Goal: Task Accomplishment & Management: Manage account settings

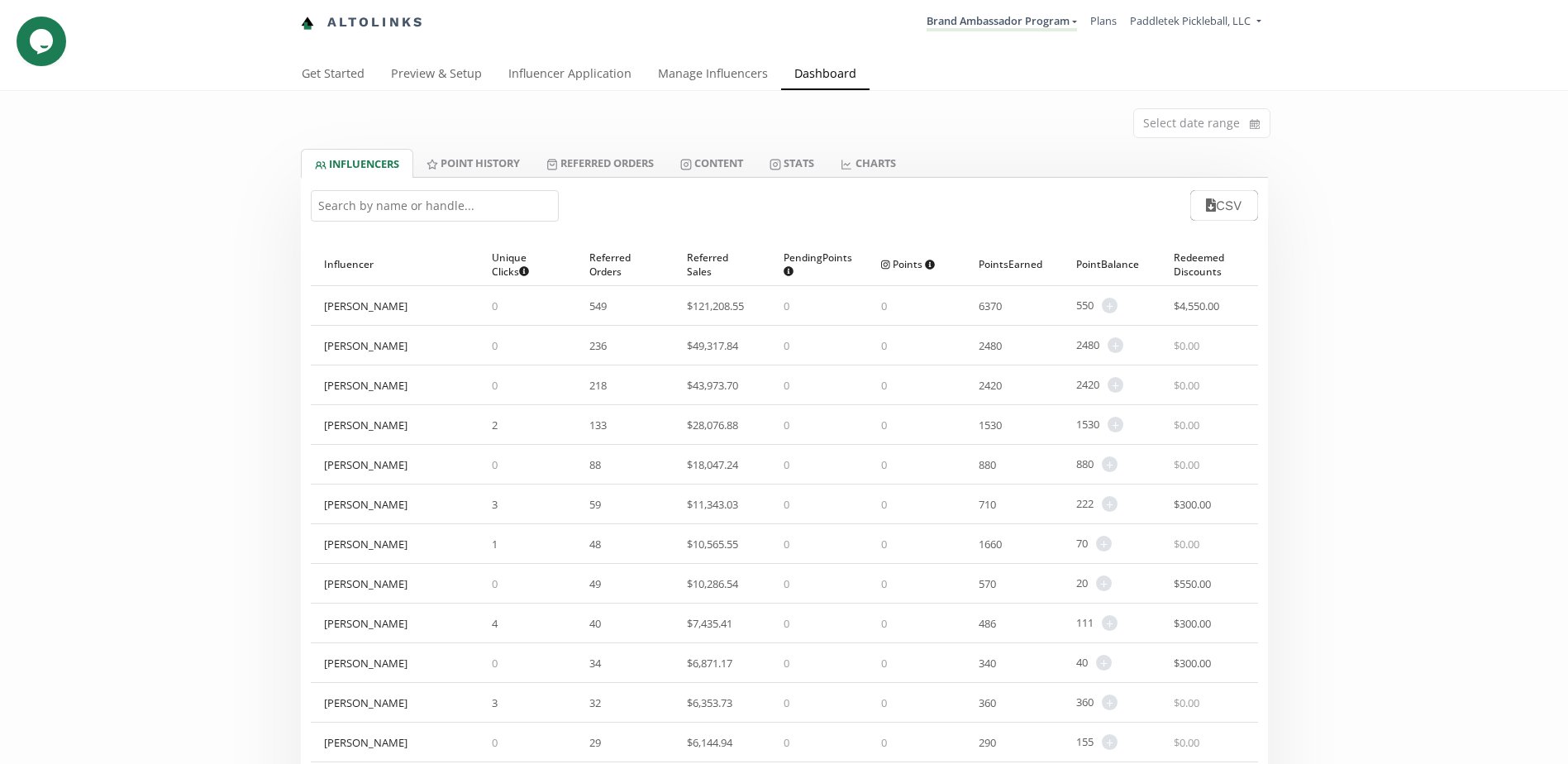
click at [424, 206] on input "text" at bounding box center [435, 206] width 248 height 31
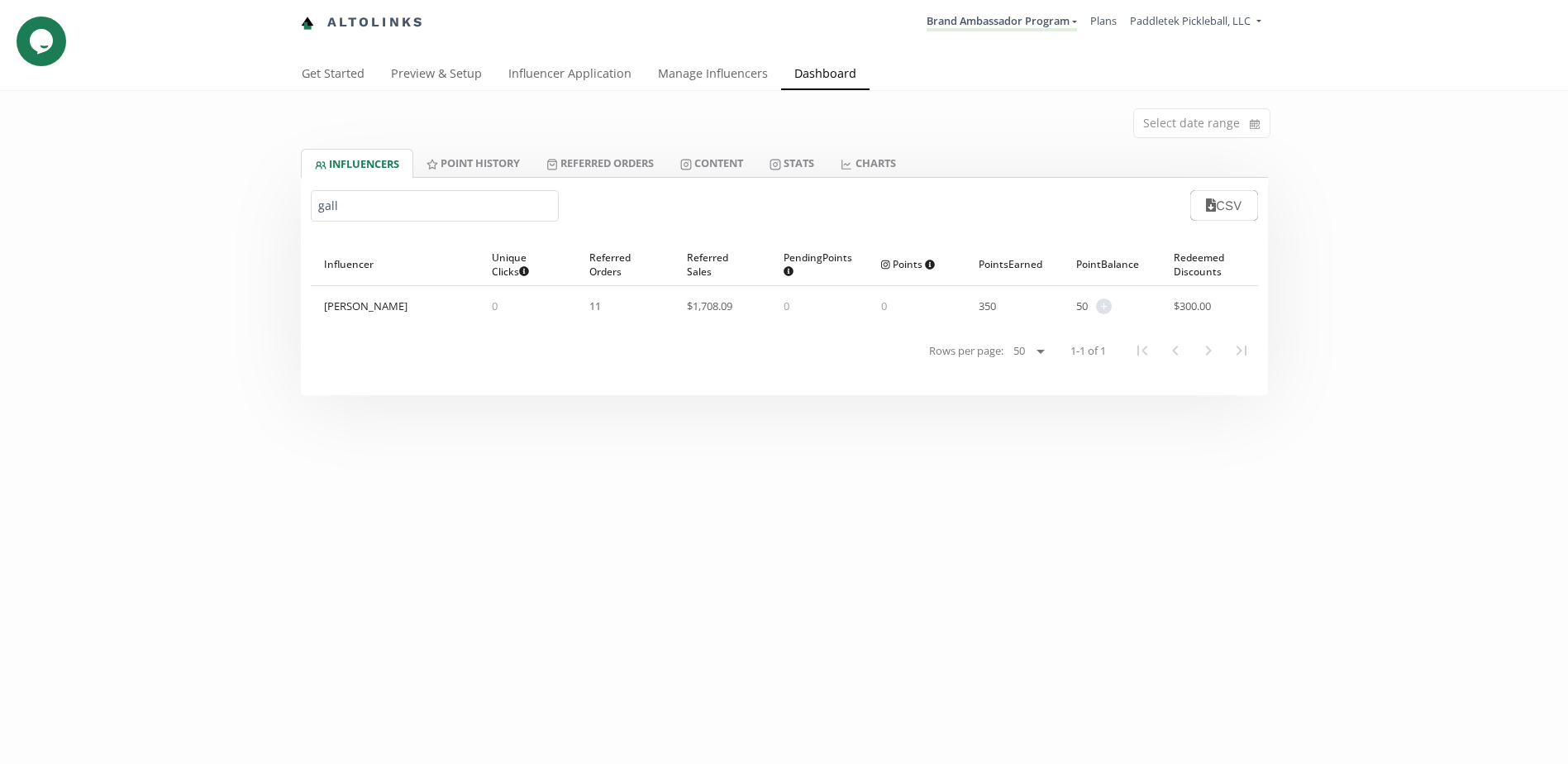
type input "gall"
click at [711, 69] on link "Manage Influencers" at bounding box center [713, 76] width 137 height 33
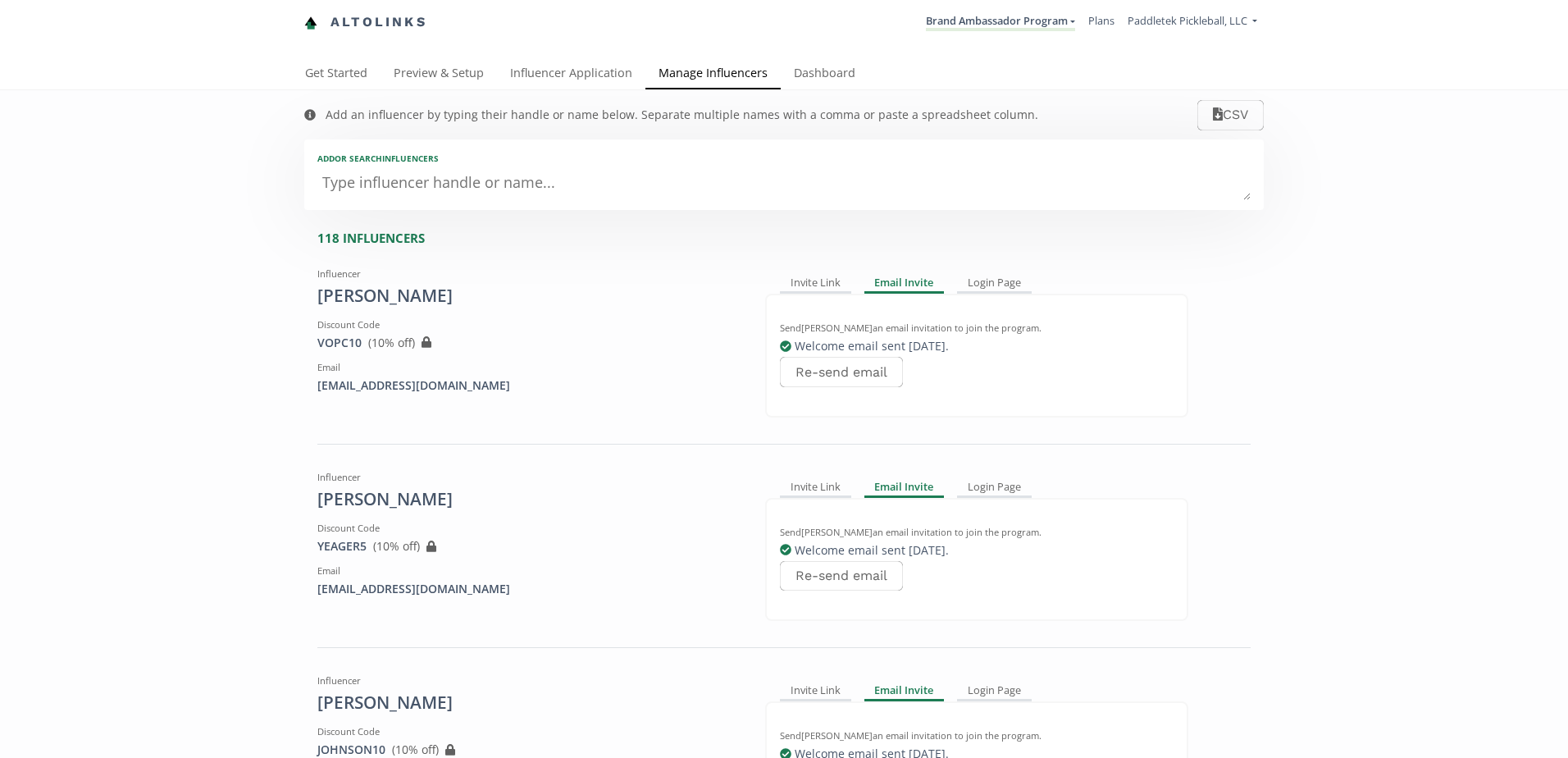
click at [430, 187] on textarea at bounding box center [783, 184] width 933 height 33
type textarea "ga"
type input "ga"
type input "GA"
type textarea "gal"
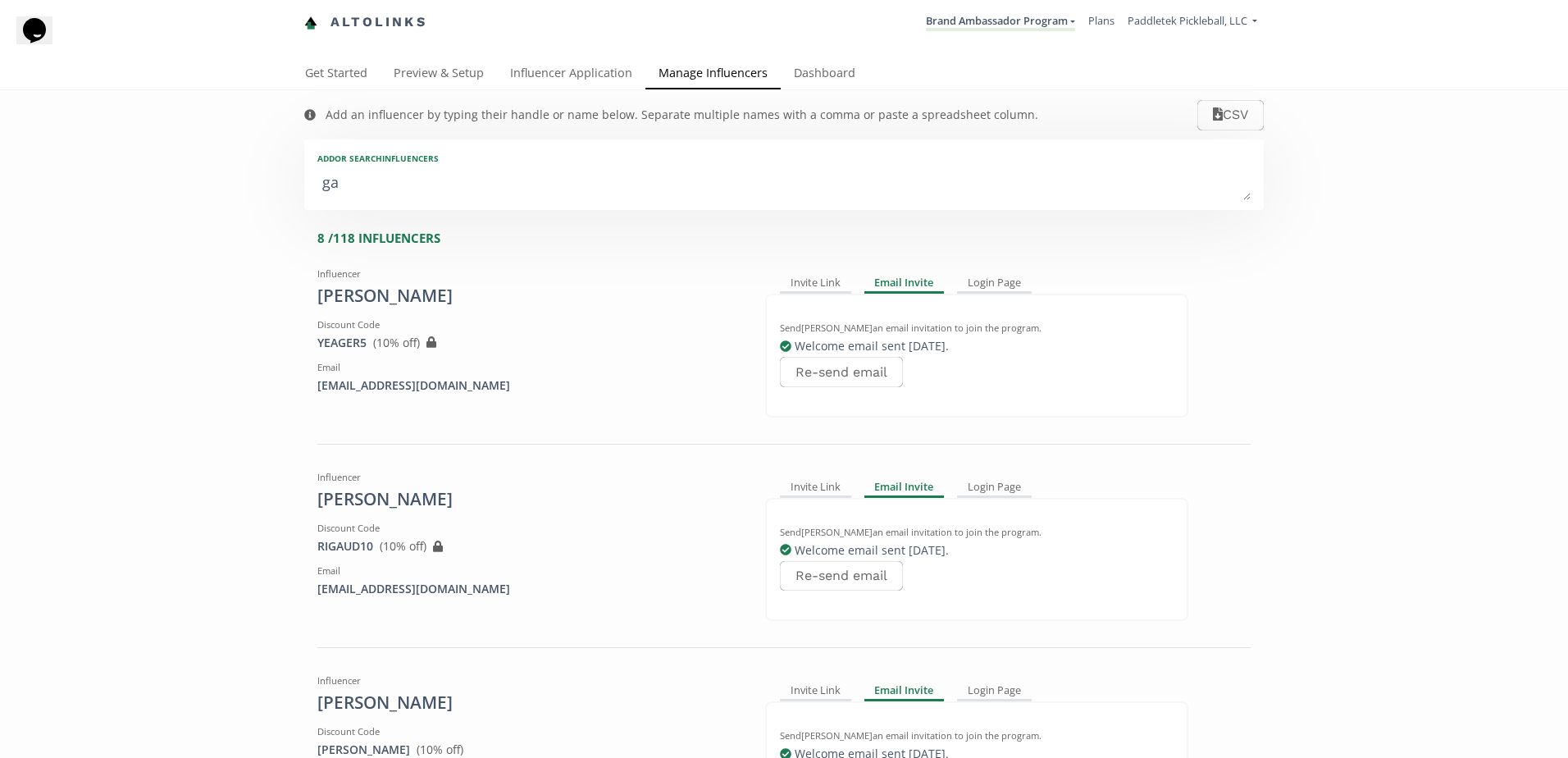
type input "gal"
type input "GAL"
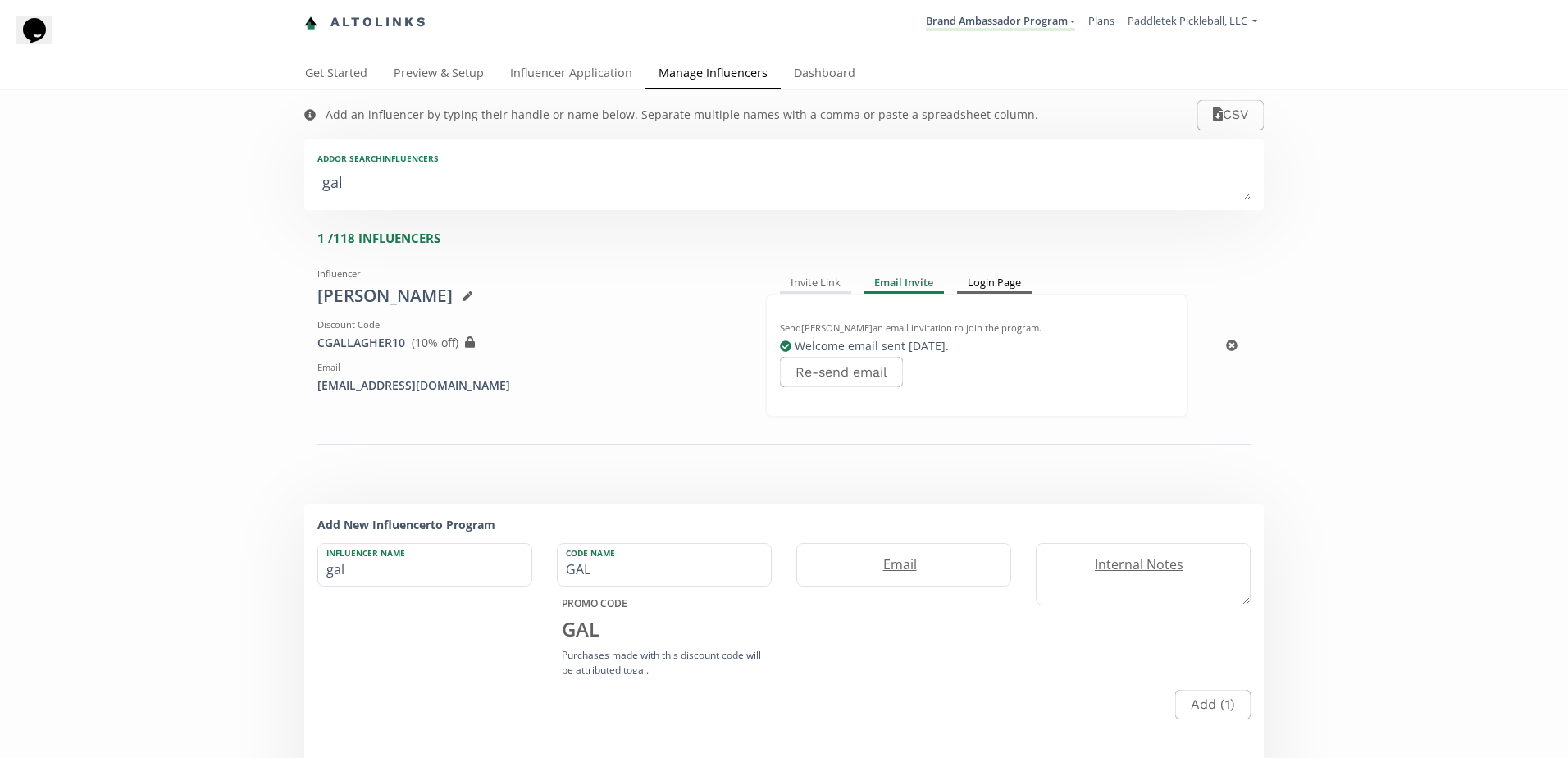
type textarea "gal"
click at [970, 285] on div "Login Page" at bounding box center [994, 284] width 75 height 20
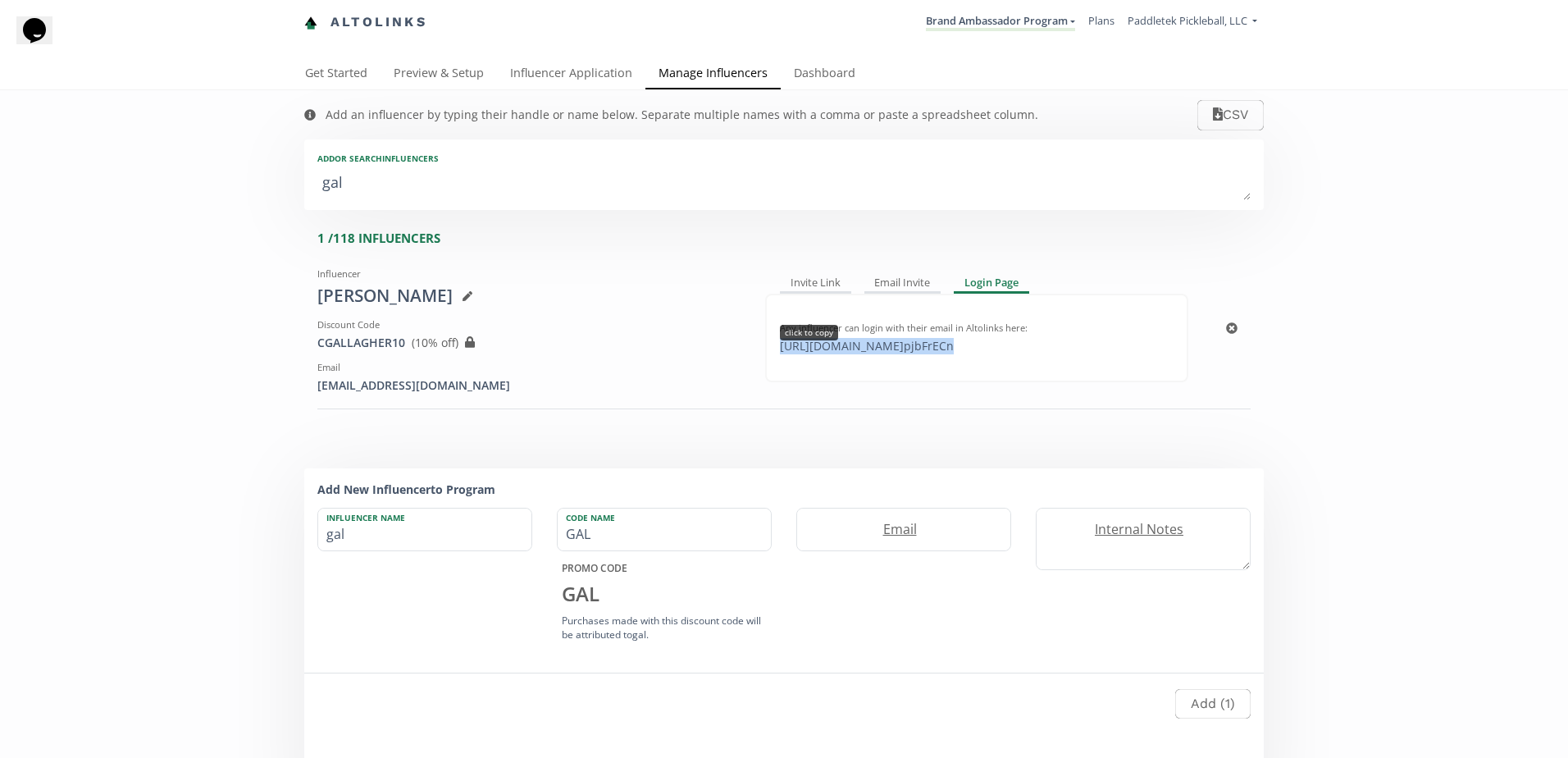
click at [919, 347] on div "https://app.altolinks.com/program/ pjbFrECn click to copy" at bounding box center [867, 345] width 193 height 17
copy div "https://app.altolinks.com/program/ pjbFrECn"
click at [907, 343] on div "https://app.altolinks.com/program/ pjbFrECn copied" at bounding box center [867, 345] width 193 height 17
drag, startPoint x: 374, startPoint y: 189, endPoint x: 168, endPoint y: 194, distance: 206.1
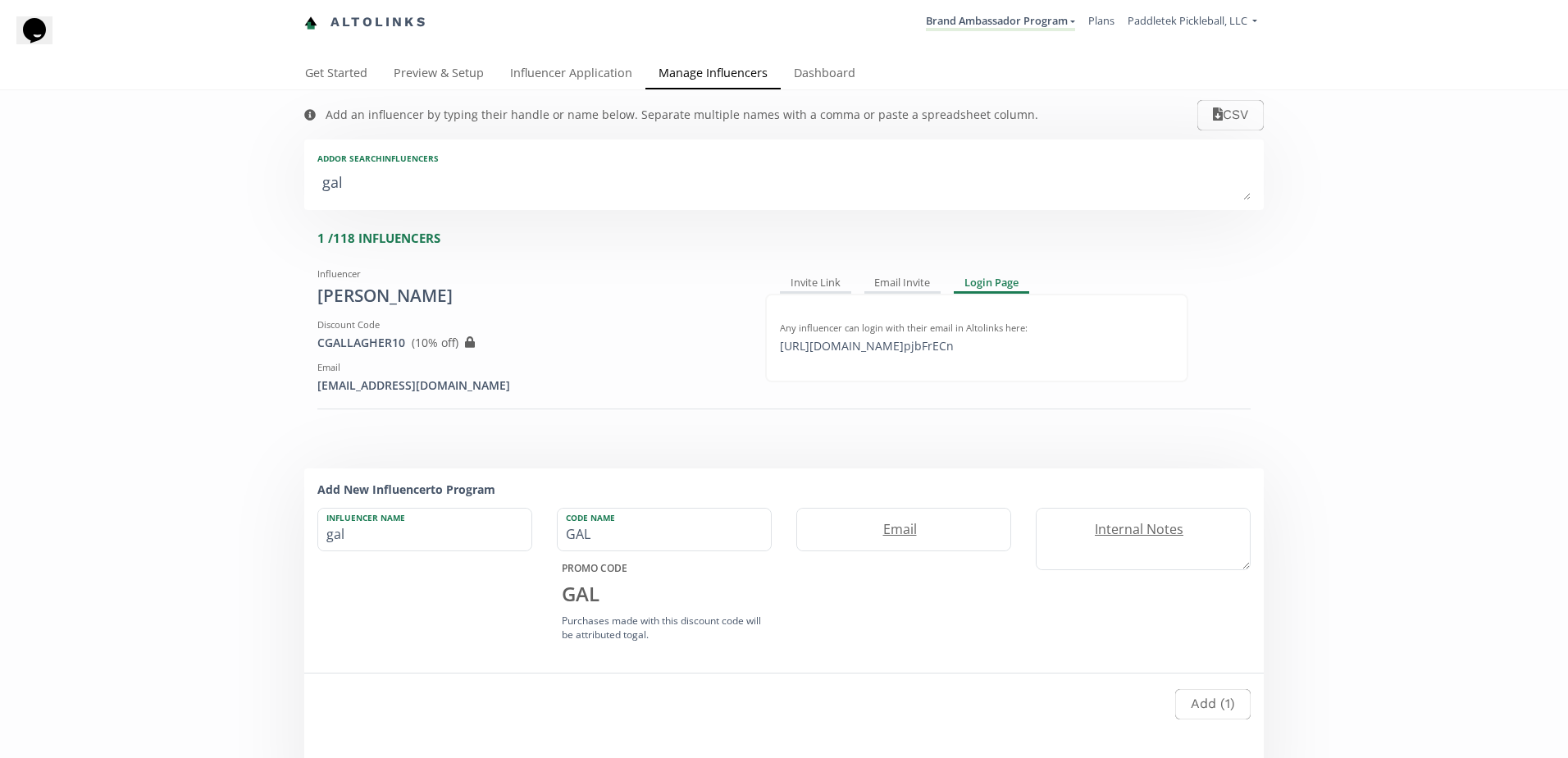
click at [296, 188] on div "Add an influencer by typing their handle or name below. Separate multiple names…" at bounding box center [783, 458] width 984 height 735
click at [810, 283] on div "Invite Link" at bounding box center [815, 284] width 71 height 20
click at [864, 341] on div "https://app.altolinks.com/invite/ KHPGBA copied" at bounding box center [866, 345] width 191 height 17
copy div "https://app.altolinks.com/invite/ KHPGBA"
drag, startPoint x: 791, startPoint y: 47, endPoint x: 801, endPoint y: 59, distance: 15.6
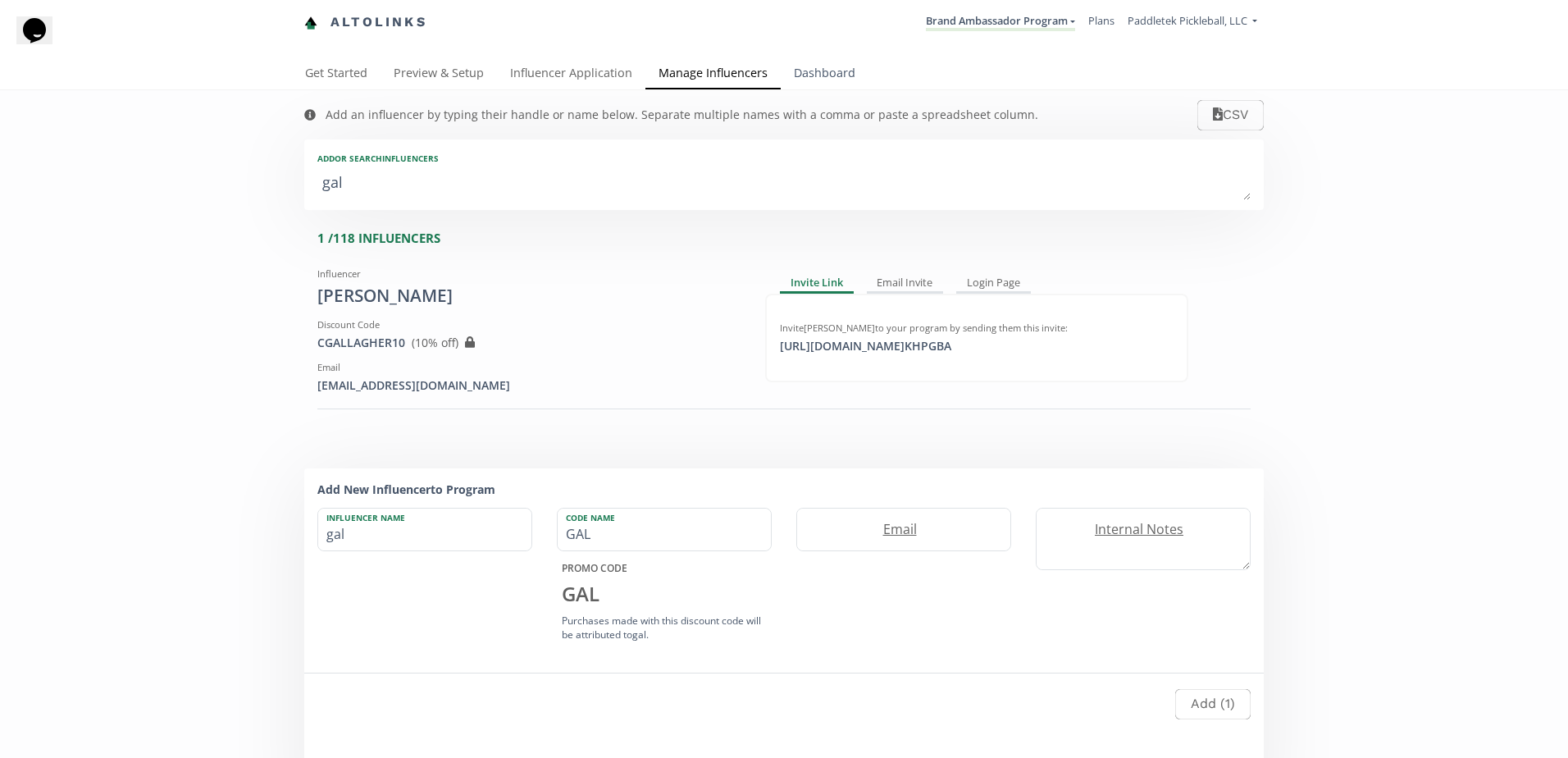
click at [790, 47] on div "Altolinks Brand Ambassador Program Brand Ambassador Program Create another prog…" at bounding box center [784, 29] width 1568 height 59
click at [802, 59] on link "Dashboard" at bounding box center [825, 75] width 88 height 33
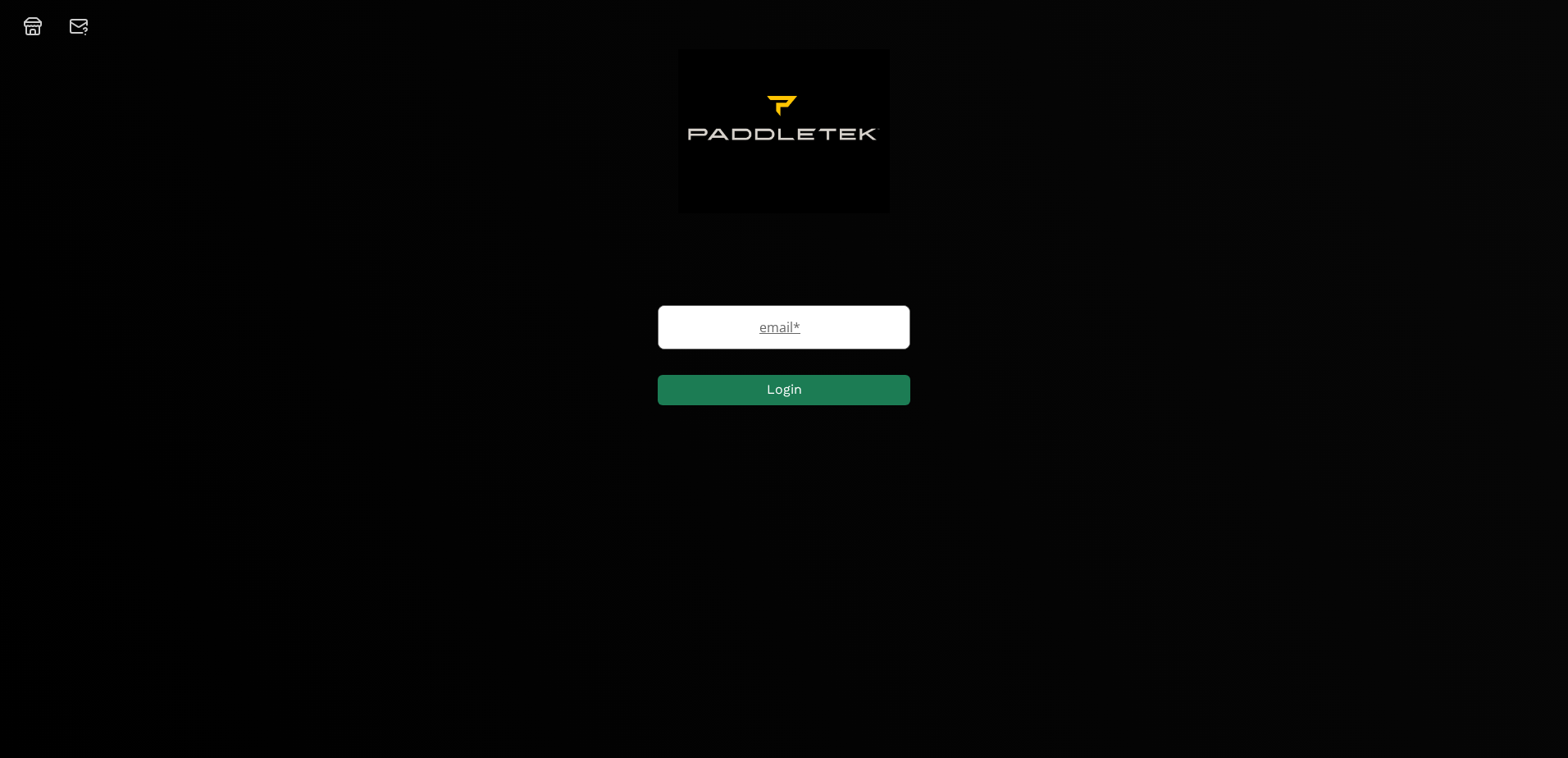
click at [762, 326] on label "email *" at bounding box center [775, 327] width 235 height 20
type input "j"
paste input "[EMAIL_ADDRESS][DOMAIN_NAME]"
type input "[EMAIL_ADDRESS][DOMAIN_NAME]"
click at [738, 387] on button "Login" at bounding box center [786, 390] width 253 height 35
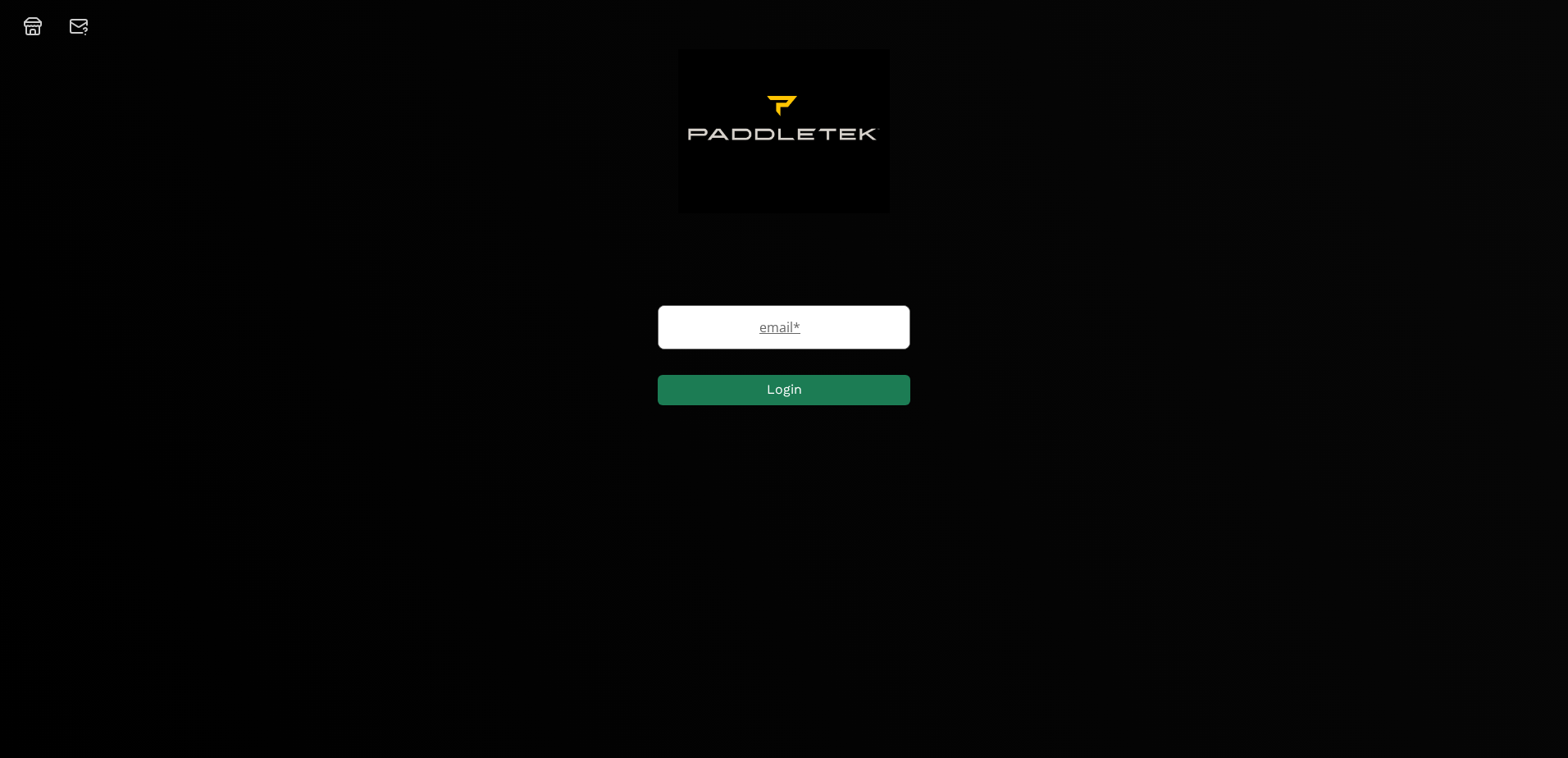
click at [791, 338] on input "email" at bounding box center [783, 328] width 251 height 43
type input "jaycob@paddletek.com"
click at [731, 397] on button "Login" at bounding box center [786, 390] width 253 height 35
drag, startPoint x: 864, startPoint y: 338, endPoint x: 332, endPoint y: 304, distance: 533.1
click at [332, 304] on div "email jaycob@paddletek.com Login Email not found." at bounding box center [784, 358] width 1568 height 263
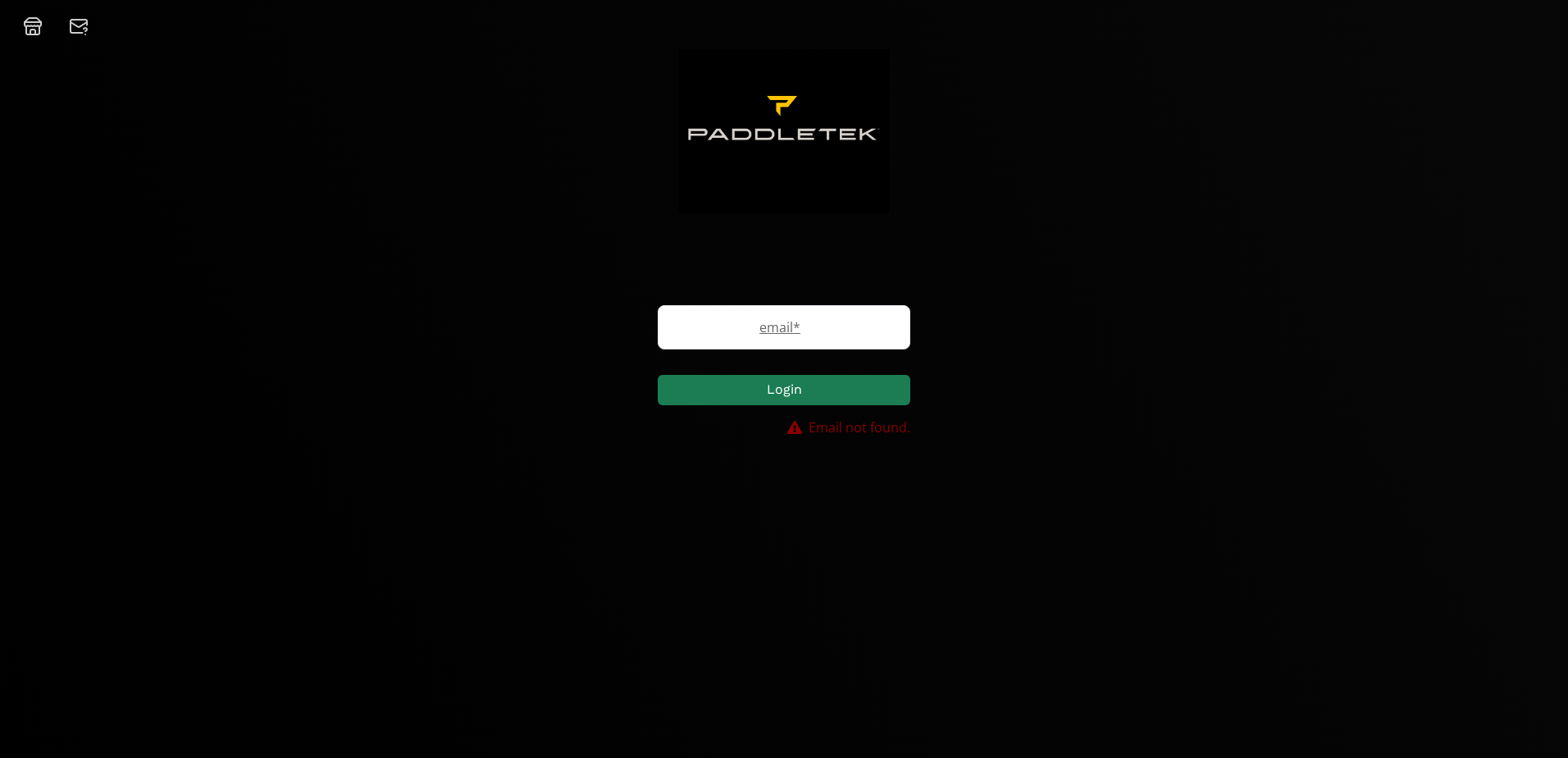
click at [845, 116] on img at bounding box center [784, 131] width 213 height 164
click at [30, 32] on icon at bounding box center [32, 31] width 5 height 5
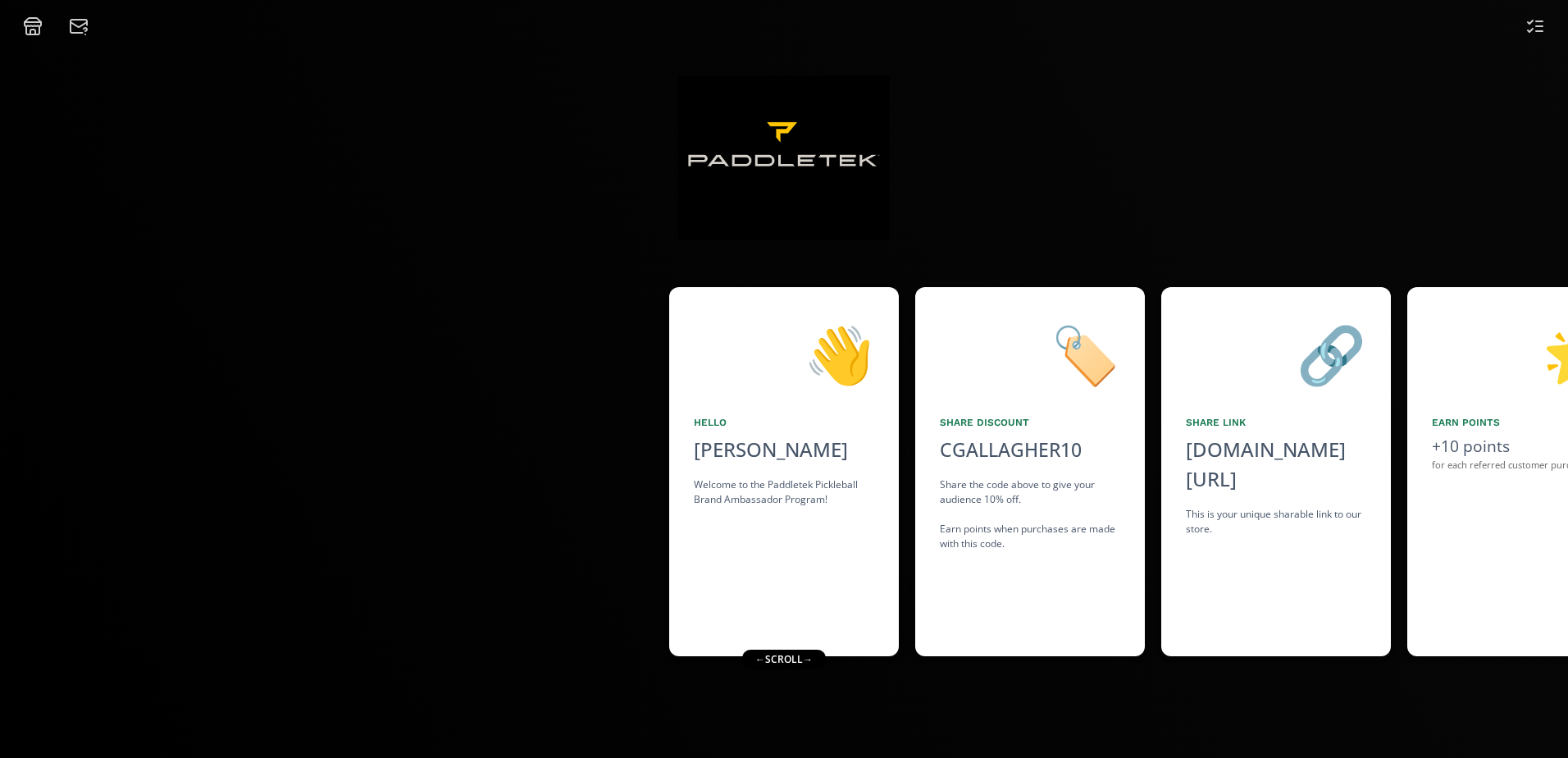
click at [767, 580] on div "👋 Hello [PERSON_NAME] Welcome to the Paddletek Pickleball Brand Ambassador Prog…" at bounding box center [783, 471] width 229 height 369
drag, startPoint x: 822, startPoint y: 578, endPoint x: 590, endPoint y: 575, distance: 232.0
click at [590, 575] on div "👋 Hello [PERSON_NAME] Welcome to the Paddletek Pickleball Brand Ambassador Prog…" at bounding box center [784, 471] width 1568 height 385
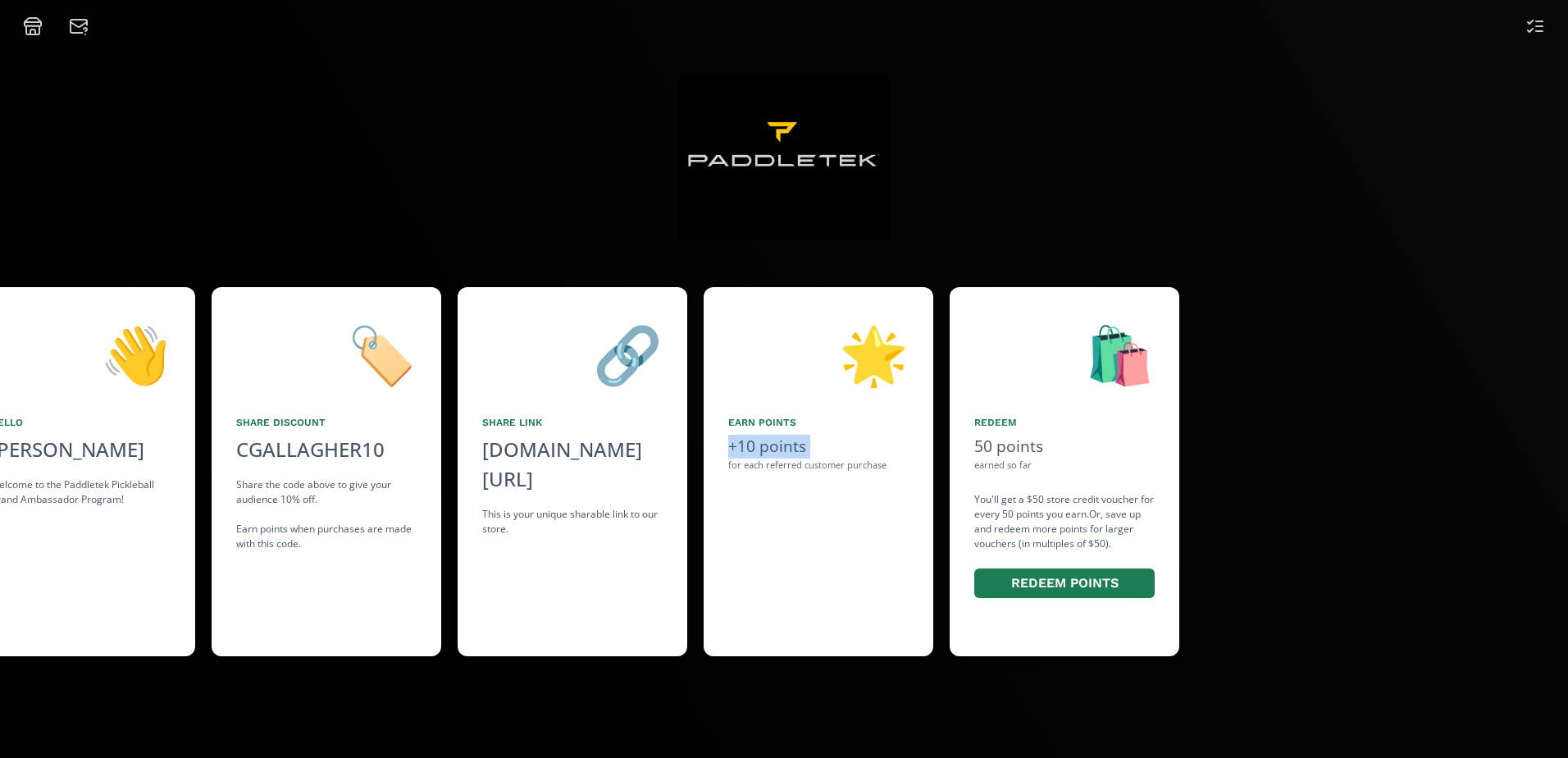
scroll to position [0, 714]
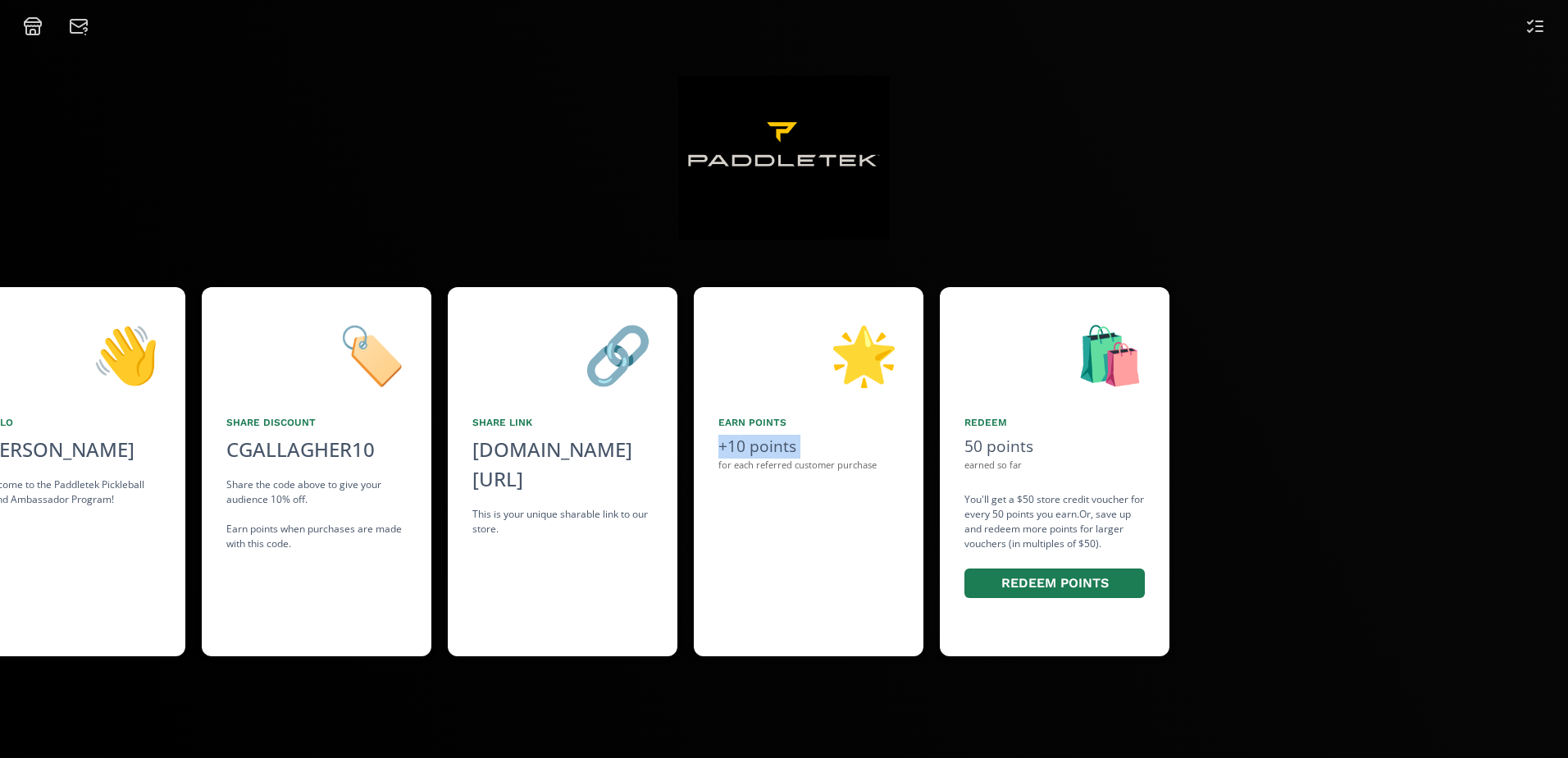
drag, startPoint x: 709, startPoint y: 588, endPoint x: 704, endPoint y: 541, distance: 47.3
click at [704, 541] on div "🌟 Earn points +10 points for each referred customer purchase" at bounding box center [807, 471] width 229 height 369
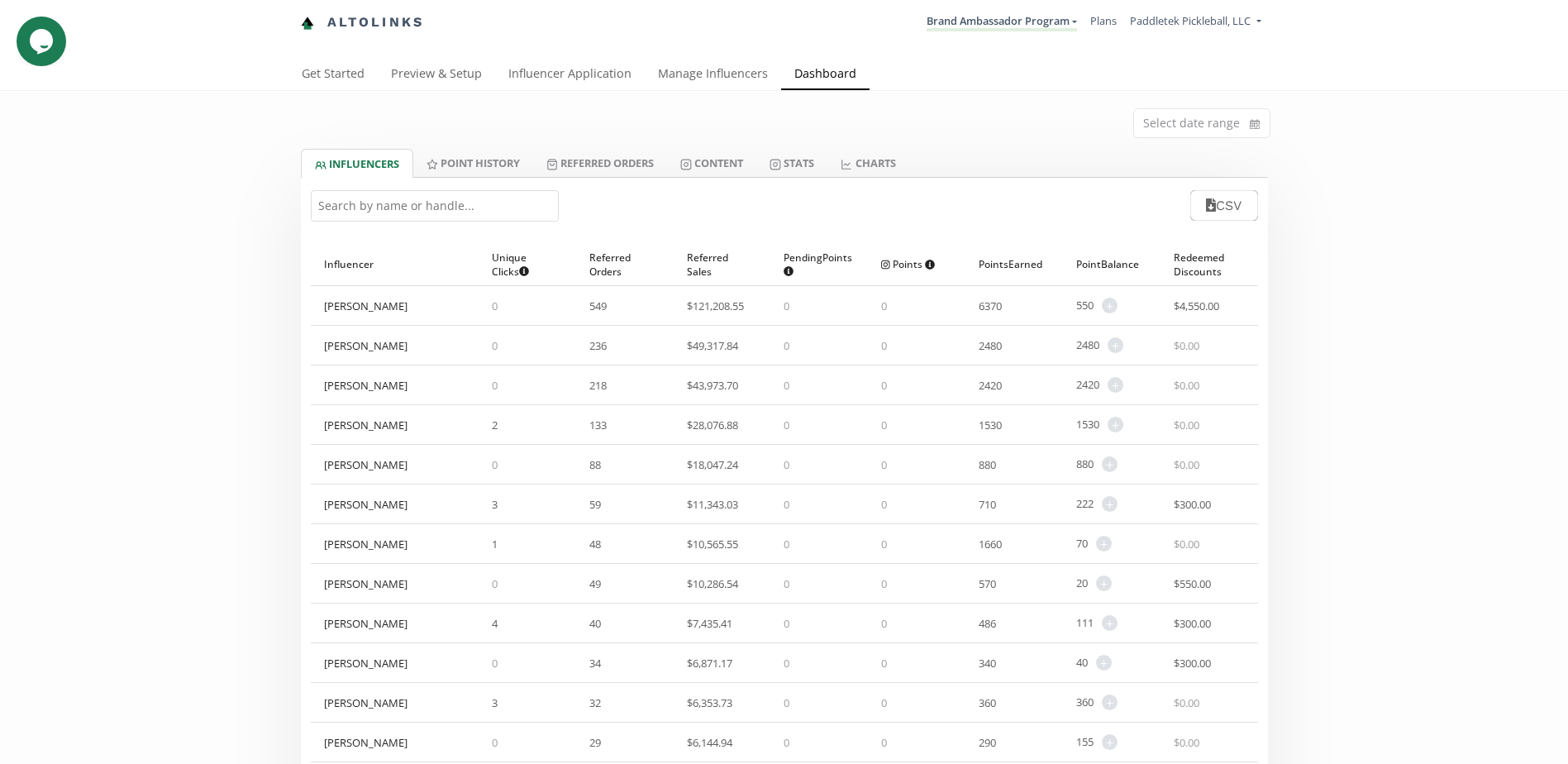
click at [370, 212] on input "text" at bounding box center [435, 206] width 248 height 31
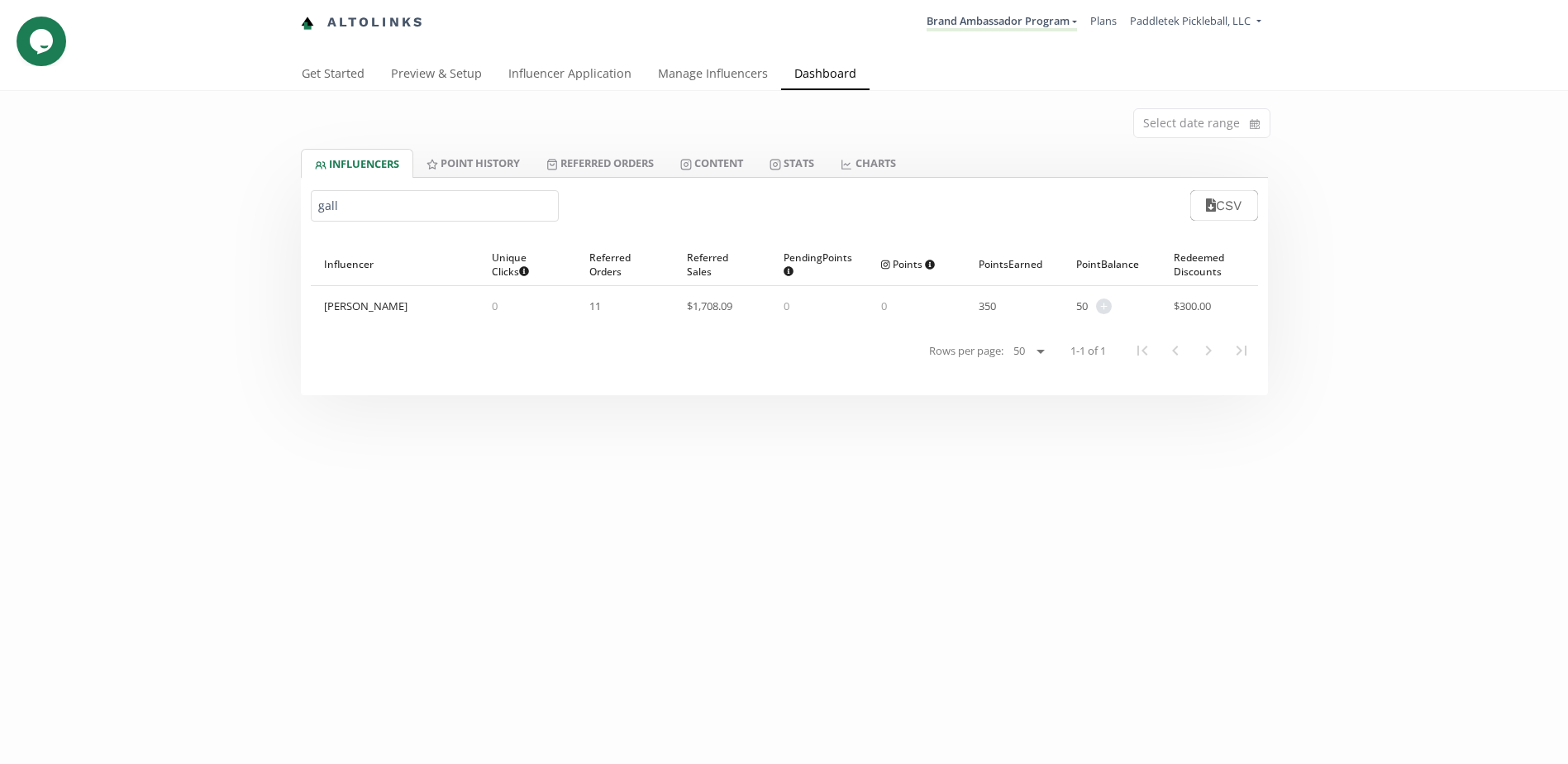
type input "gall"
click at [1172, 311] on div "$ 300.00" at bounding box center [1209, 306] width 97 height 39
click at [1198, 294] on div "$ 300.00" at bounding box center [1209, 306] width 97 height 39
click at [1191, 308] on span "$ 300.00" at bounding box center [1192, 306] width 37 height 15
click at [470, 174] on link "Point HISTORY" at bounding box center [473, 162] width 120 height 29
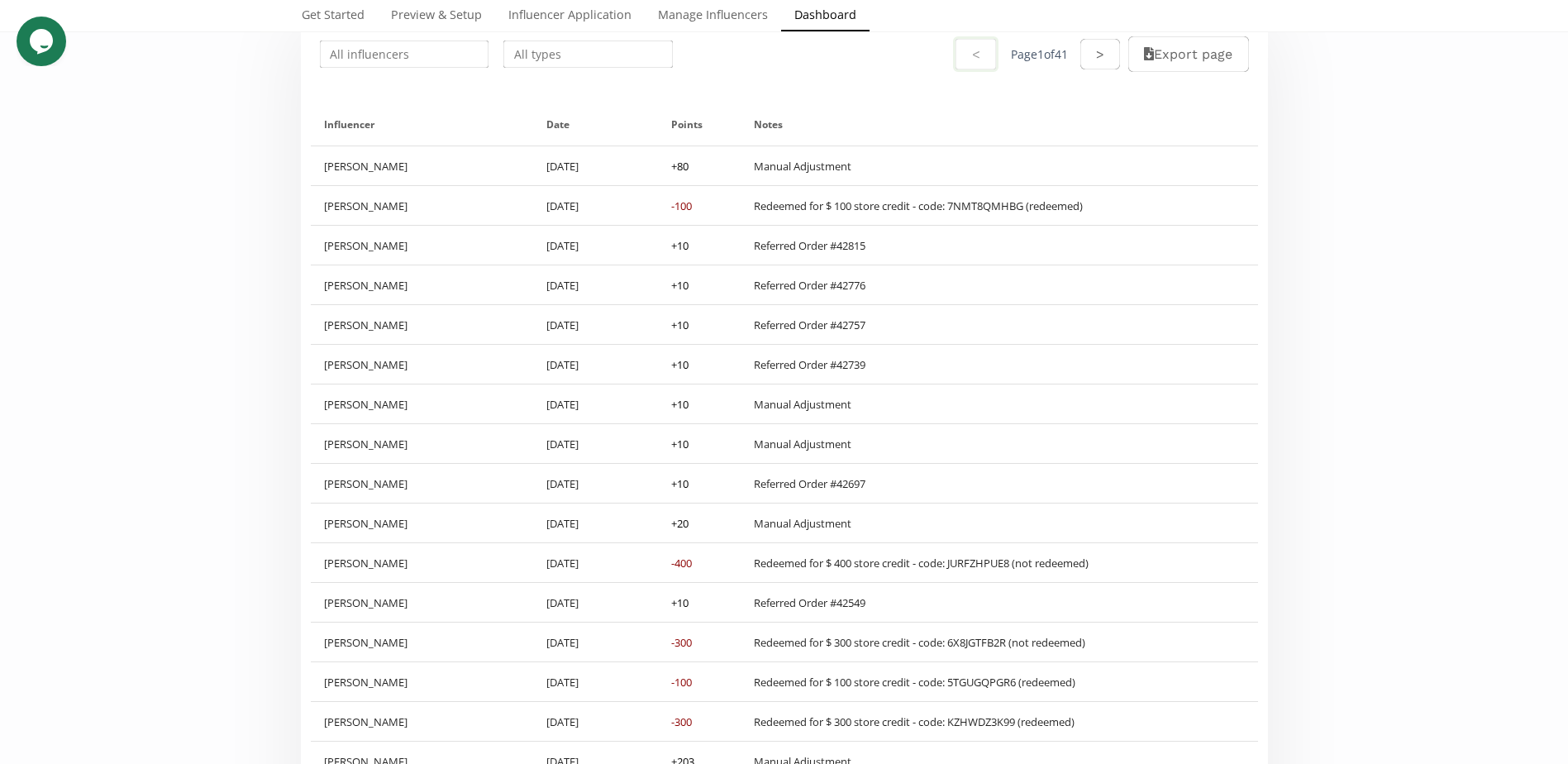
scroll to position [165, 0]
